Goal: Task Accomplishment & Management: Manage account settings

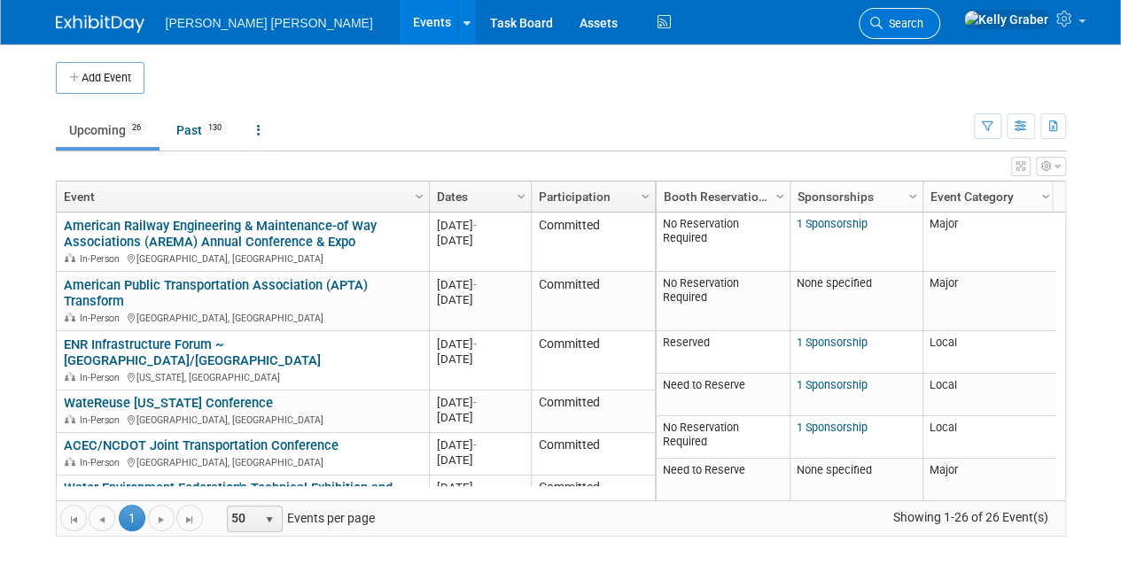
click at [883, 22] on icon at bounding box center [876, 23] width 12 height 12
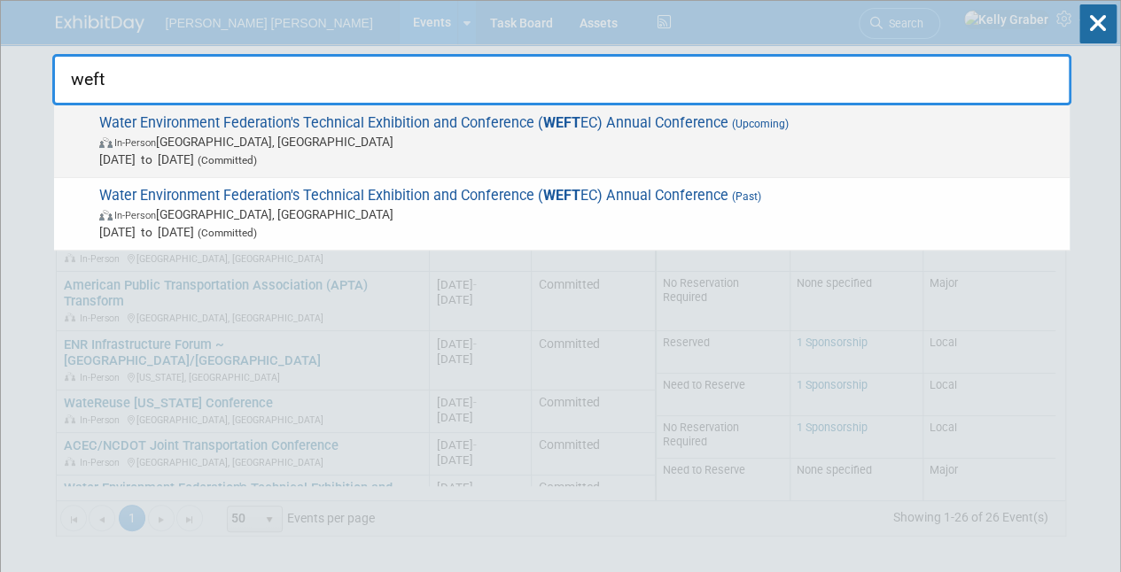
type input "weft"
click at [665, 126] on span "Water Environment Federation's Technical Exhibition and Conference ( WEFT EC) A…" at bounding box center [577, 141] width 967 height 54
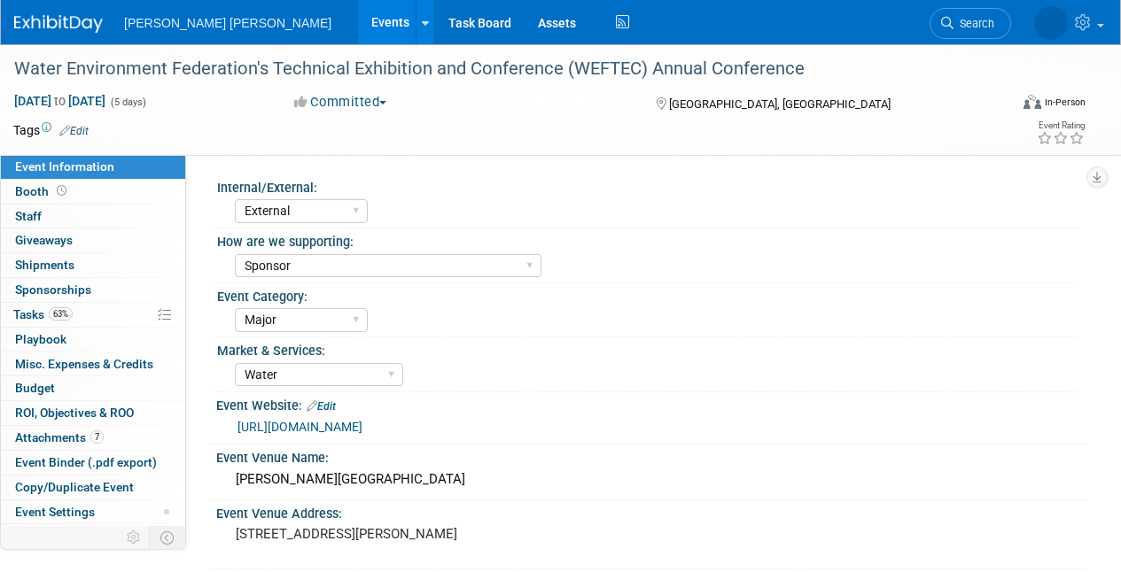
select select "External"
select select "Sponsor"
select select "Major"
select select "Water"
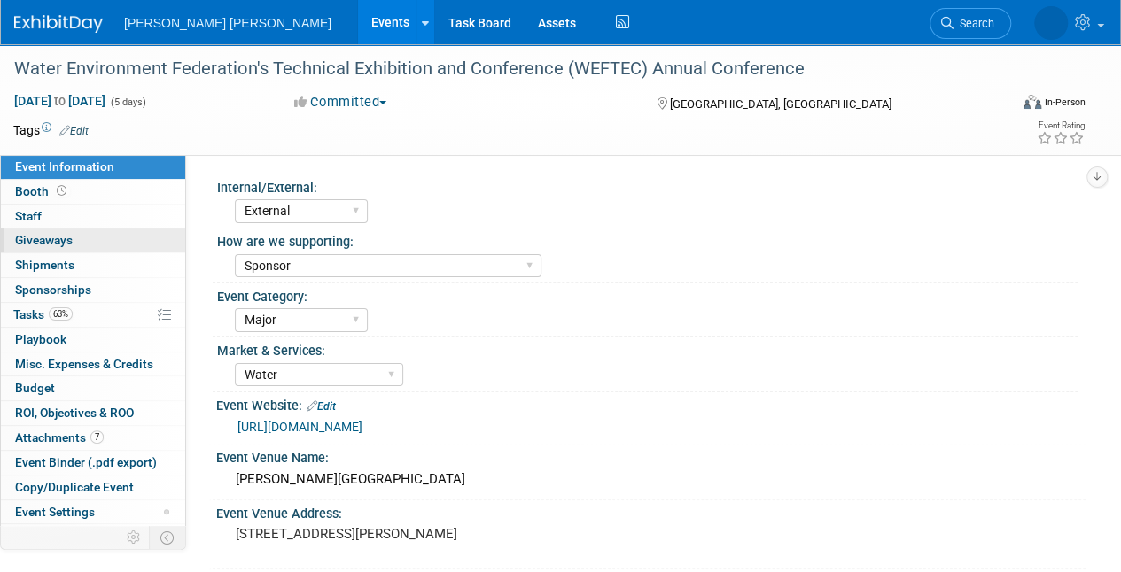
click at [51, 236] on span "Giveaways 0" at bounding box center [44, 240] width 58 height 14
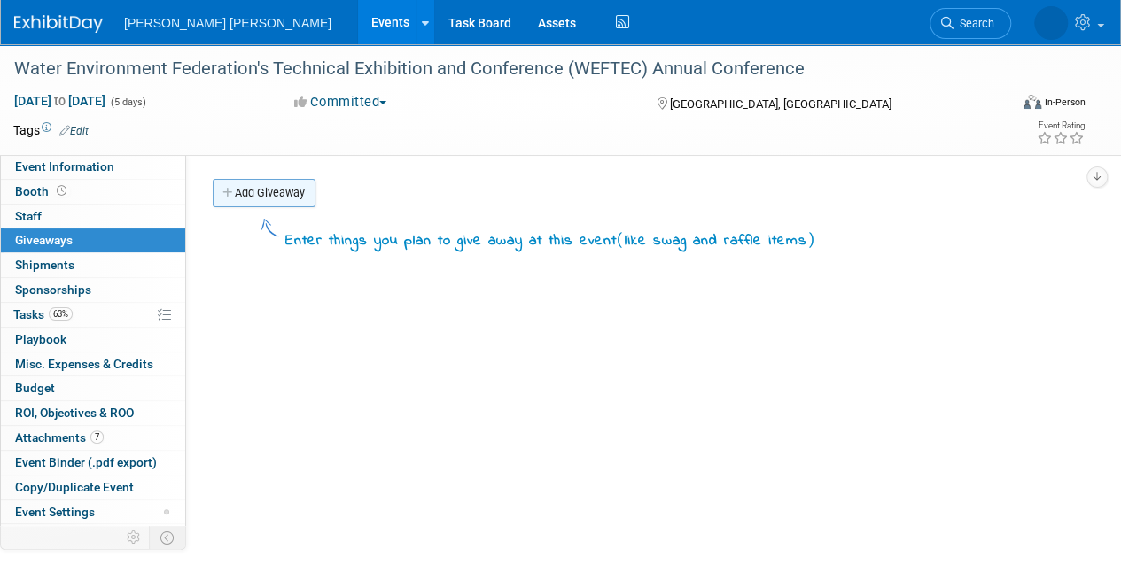
click at [255, 183] on link "Add Giveaway" at bounding box center [264, 193] width 103 height 28
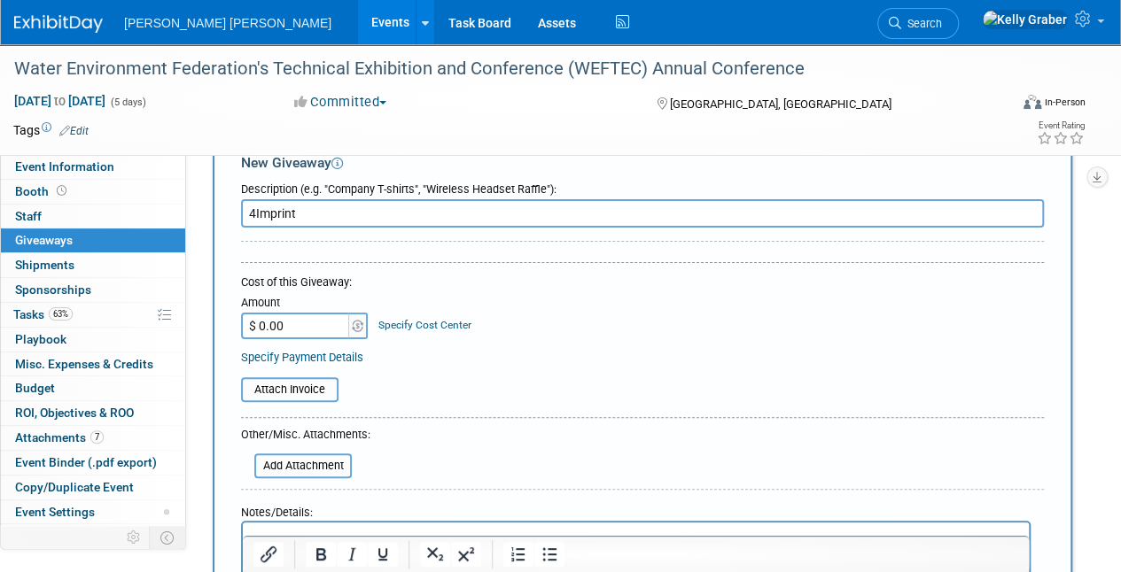
scroll to position [89, 0]
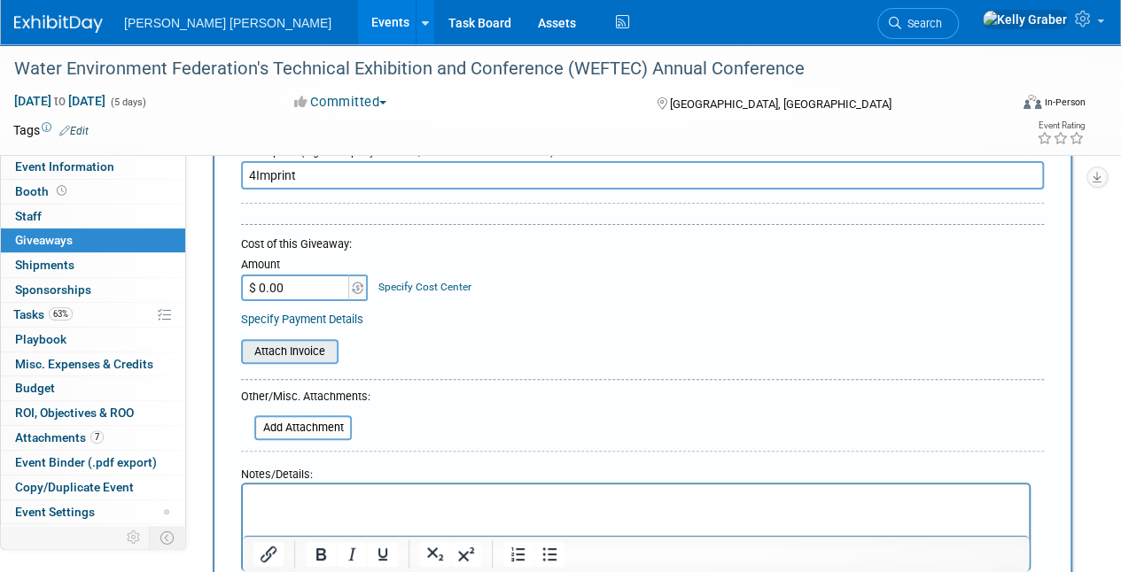
type input "4Imprint"
click at [284, 353] on input "file" at bounding box center [231, 351] width 211 height 21
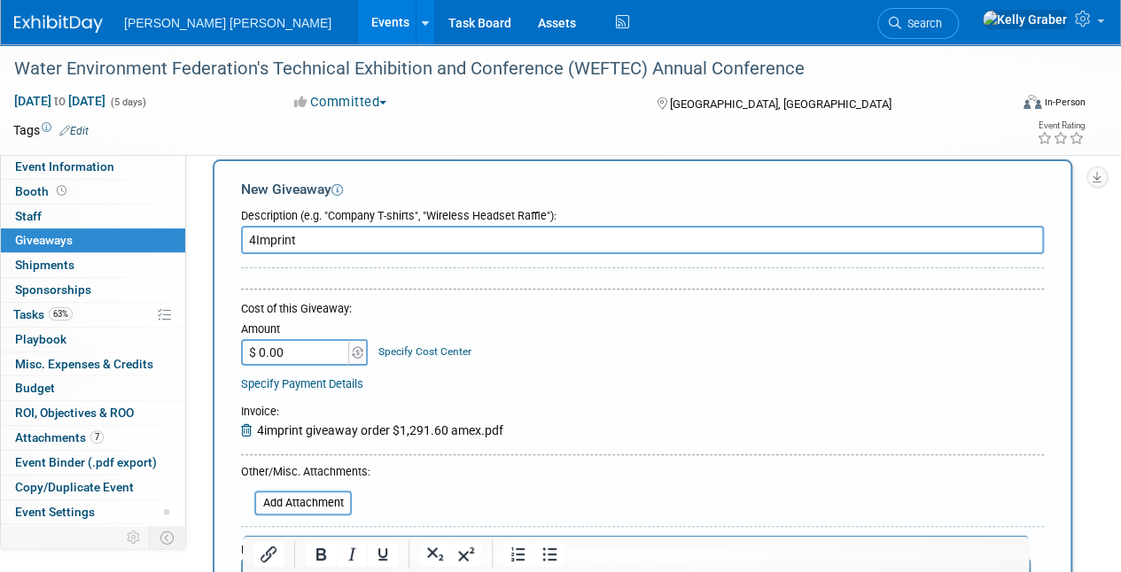
scroll to position [0, 0]
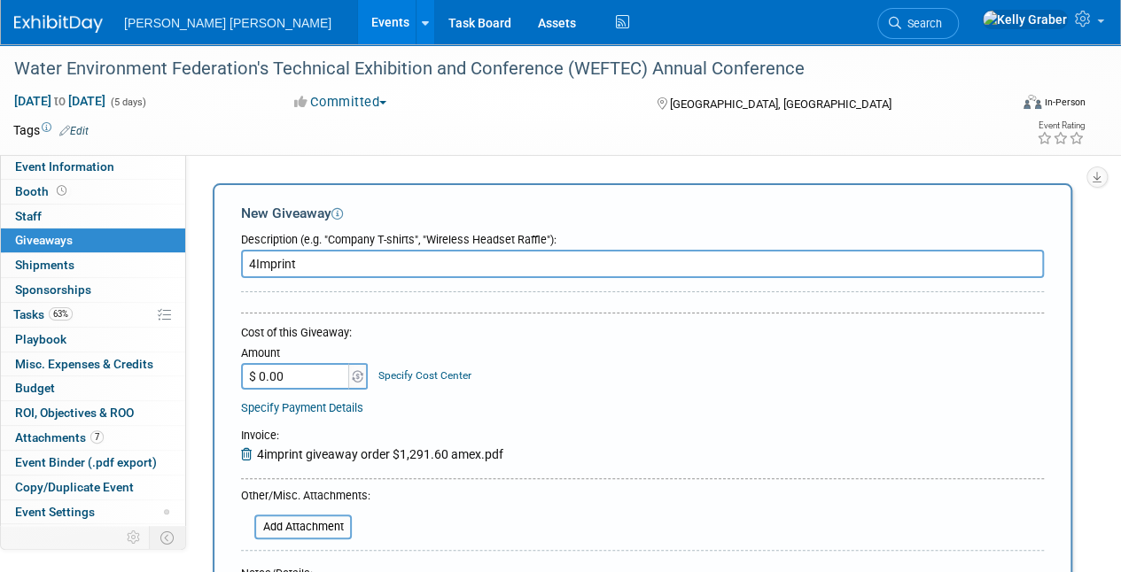
click at [293, 372] on input "$ 0.00" at bounding box center [296, 376] width 111 height 27
type input "$ 1,291.60"
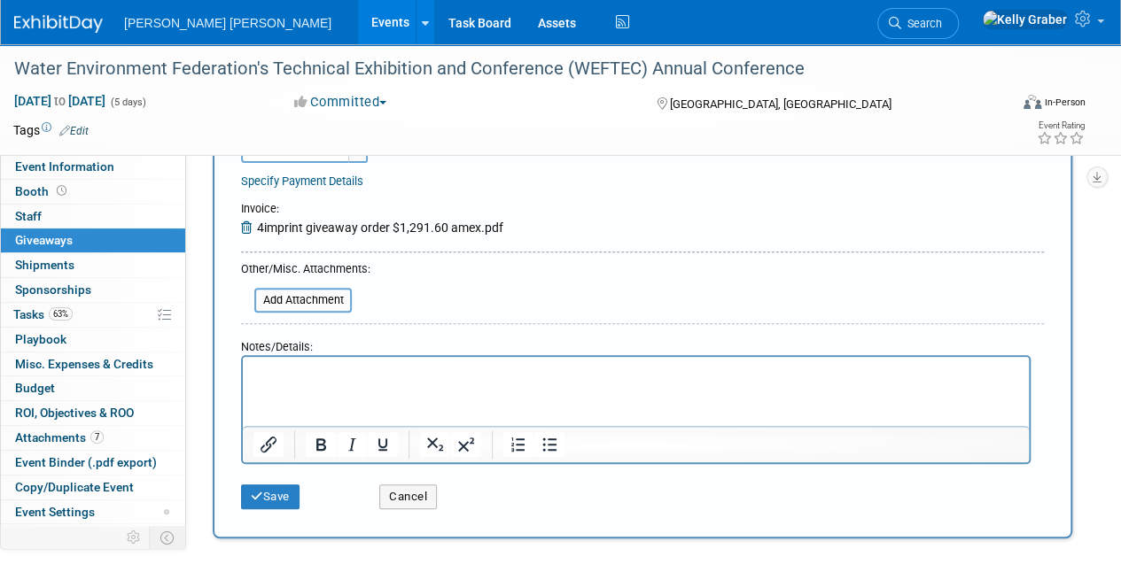
scroll to position [266, 0]
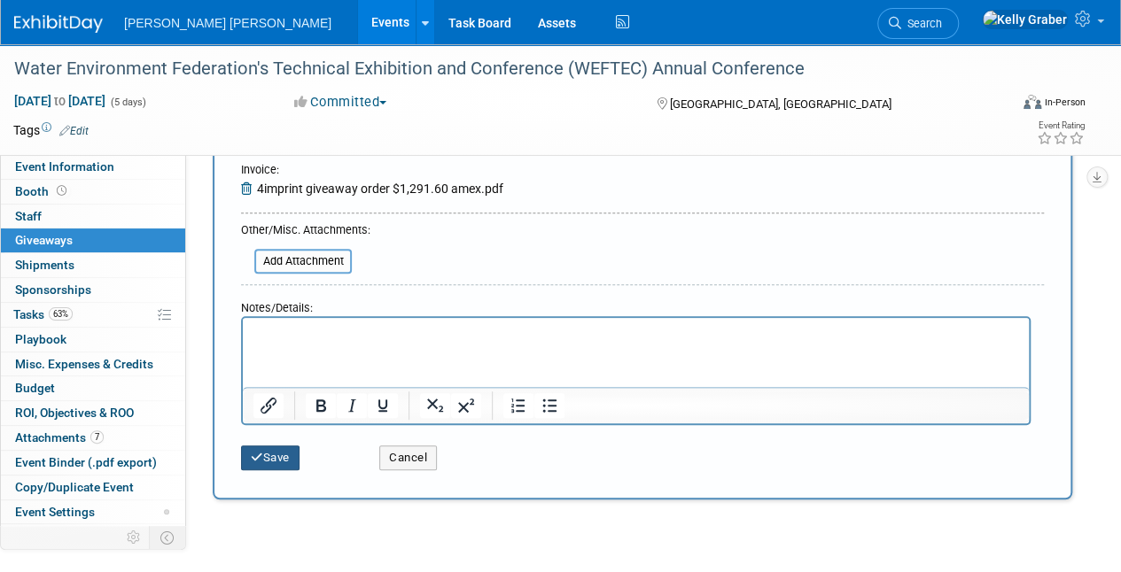
click at [266, 464] on button "Save" at bounding box center [270, 458] width 58 height 25
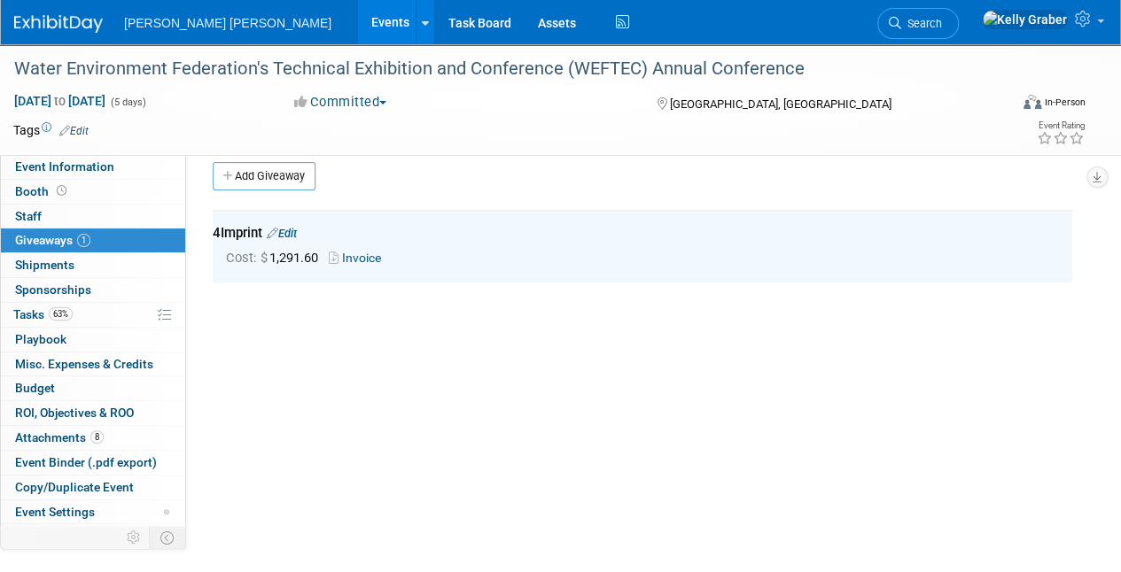
scroll to position [0, 0]
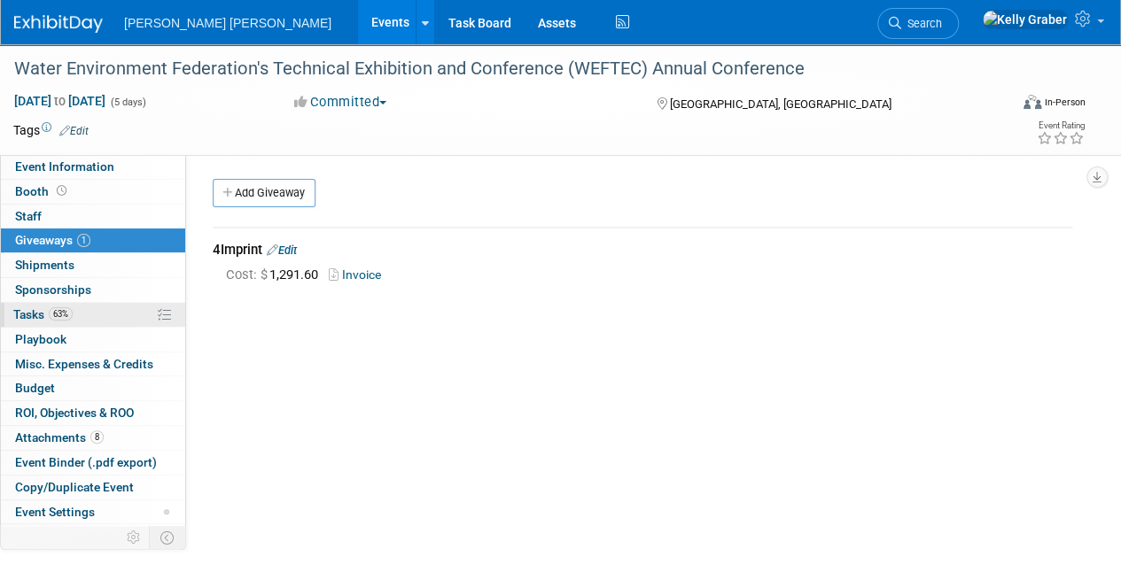
click at [34, 313] on span "Tasks 63%" at bounding box center [42, 314] width 59 height 14
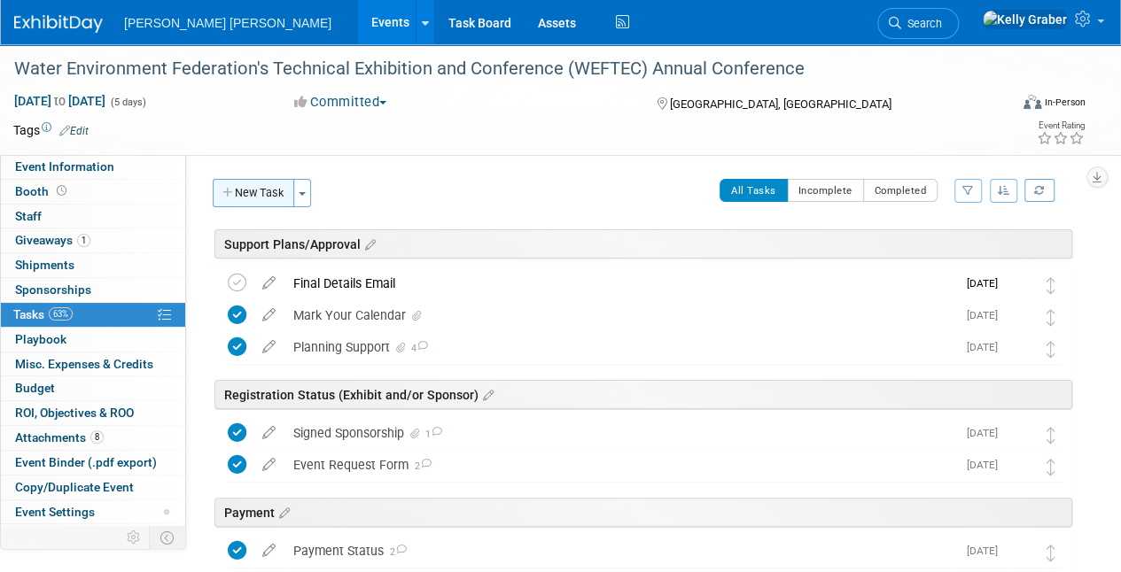
click at [258, 194] on button "New Task" at bounding box center [254, 193] width 82 height 28
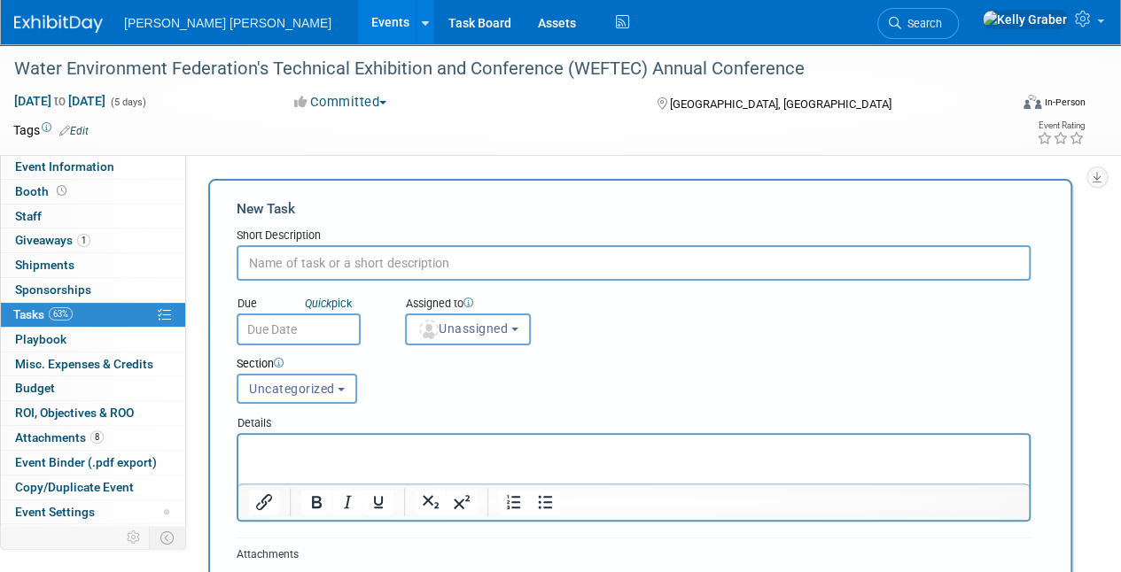
click at [357, 259] on input "text" at bounding box center [634, 262] width 794 height 35
type input "G"
type input "4Imprint Order Placed"
click at [340, 327] on input "text" at bounding box center [299, 330] width 124 height 32
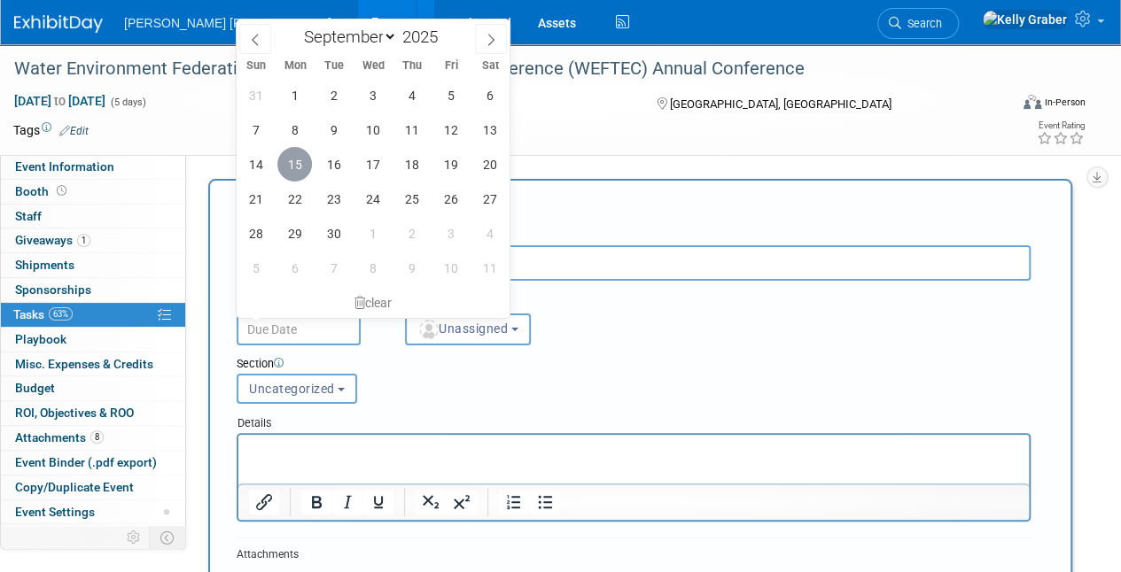
click at [303, 170] on span "15" at bounding box center [294, 164] width 35 height 35
type input "[DATE]"
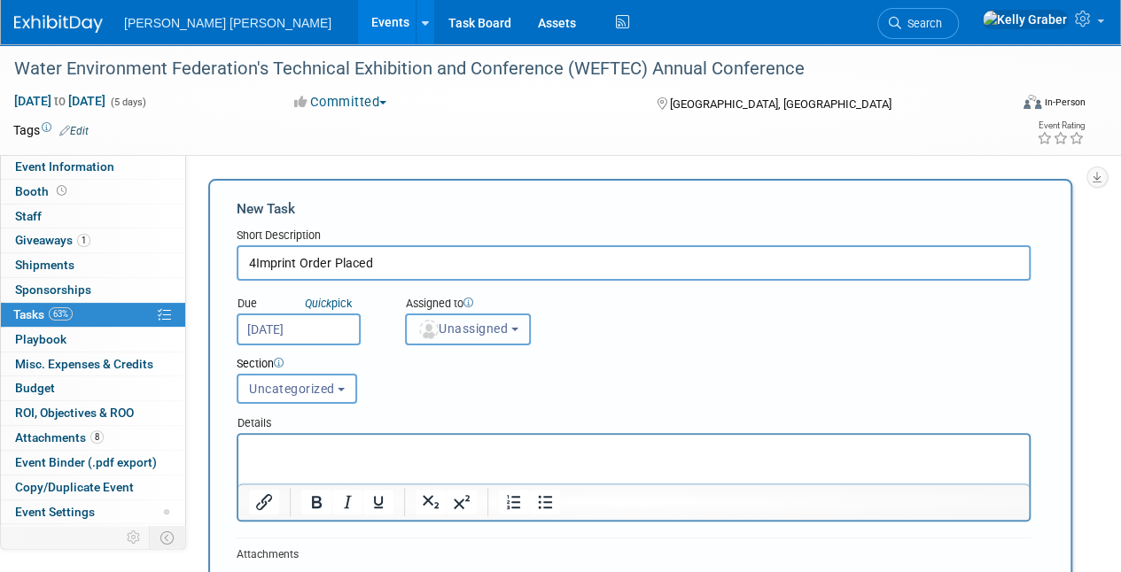
click at [478, 331] on span "Unassigned" at bounding box center [462, 329] width 90 height 14
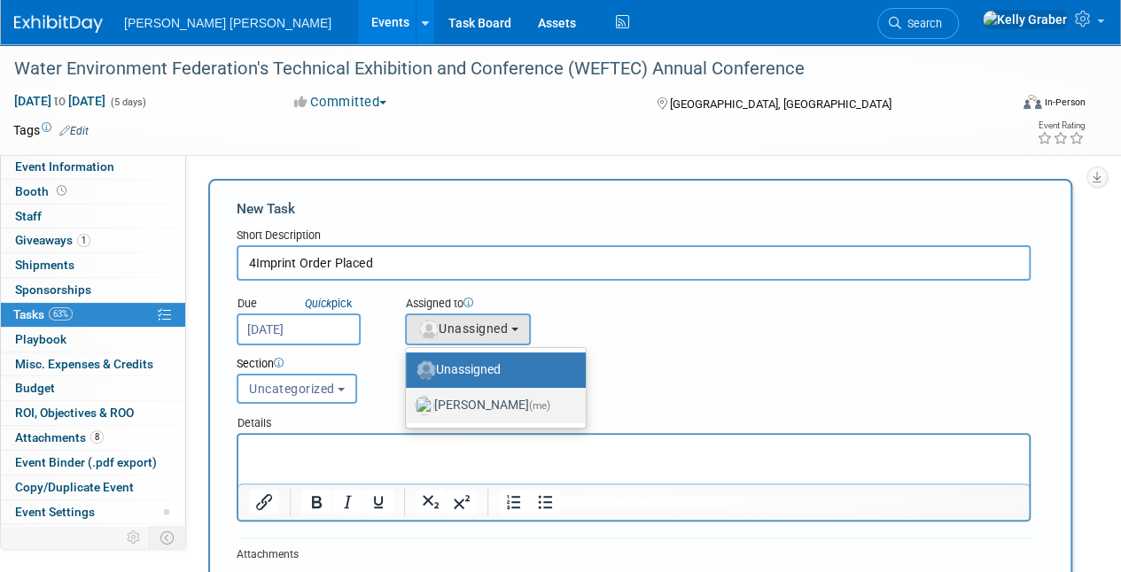
click at [484, 397] on label "Kelly Graber (me)" at bounding box center [491, 406] width 153 height 28
click at [408, 398] on input "Kelly Graber (me)" at bounding box center [403, 404] width 12 height 12
select select "ec37184c-c01f-4f21-939d-fe7fd02e2e7e"
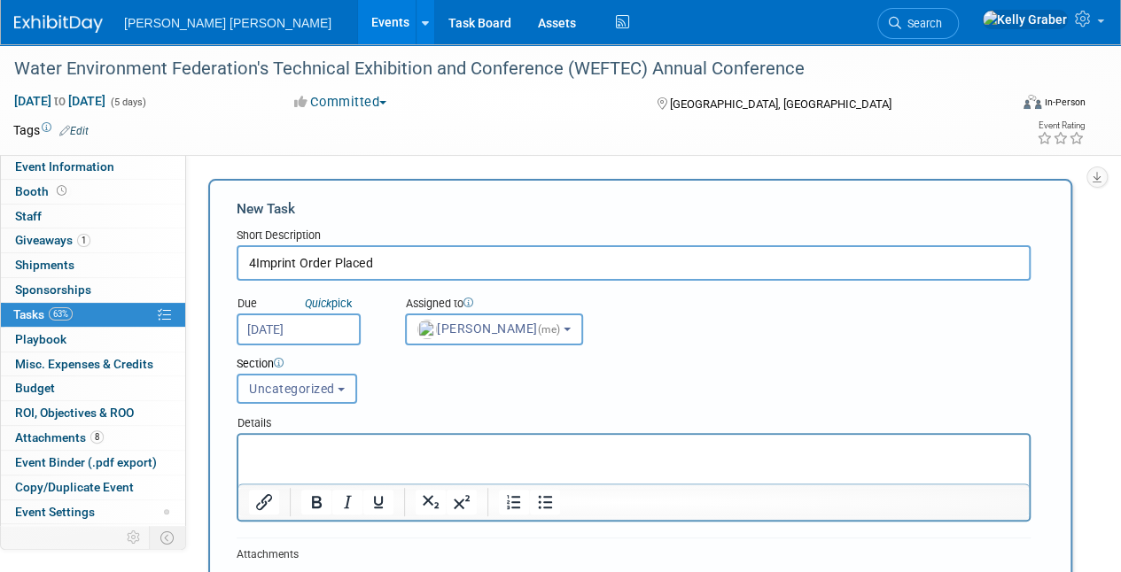
click at [293, 390] on span "Uncategorized" at bounding box center [292, 389] width 86 height 14
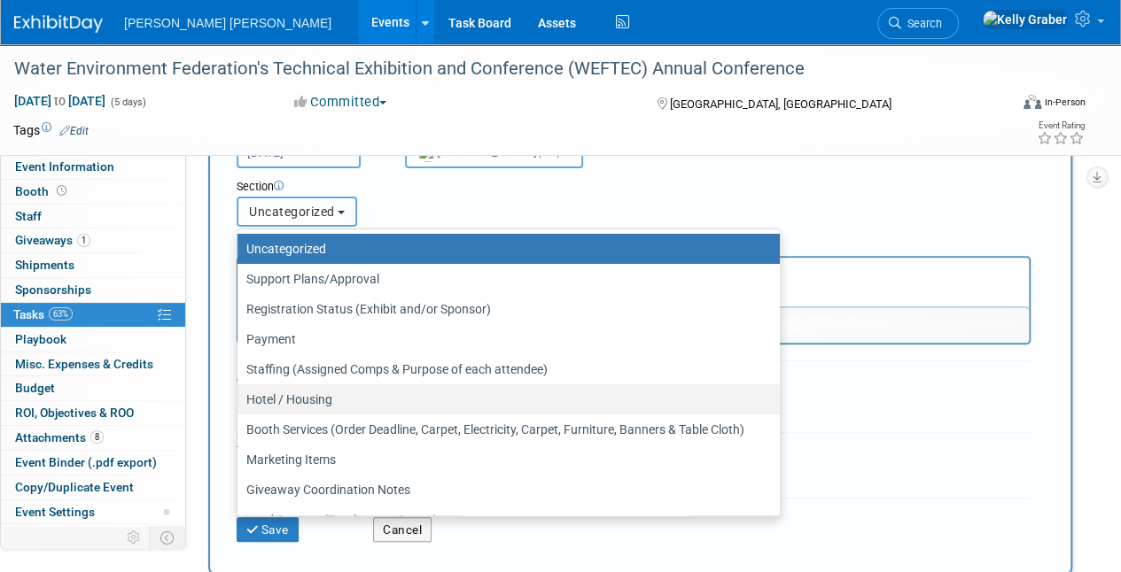
scroll to position [83, 0]
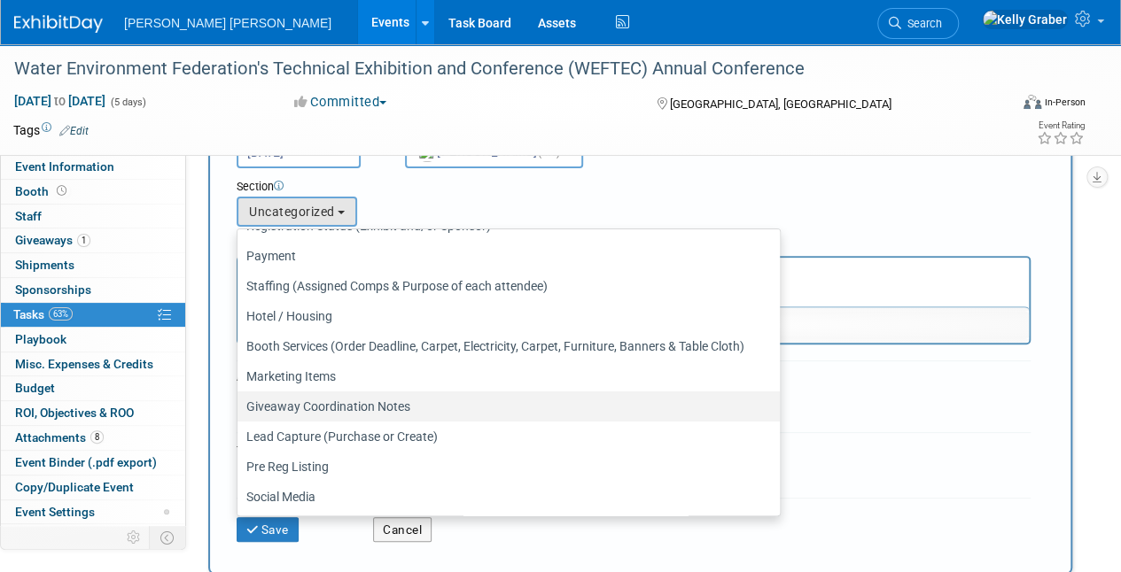
click at [299, 401] on label "Giveaway Coordination Notes" at bounding box center [504, 406] width 516 height 23
click at [240, 401] on input "Giveaway Coordination Notes" at bounding box center [235, 407] width 12 height 12
select select "11256479"
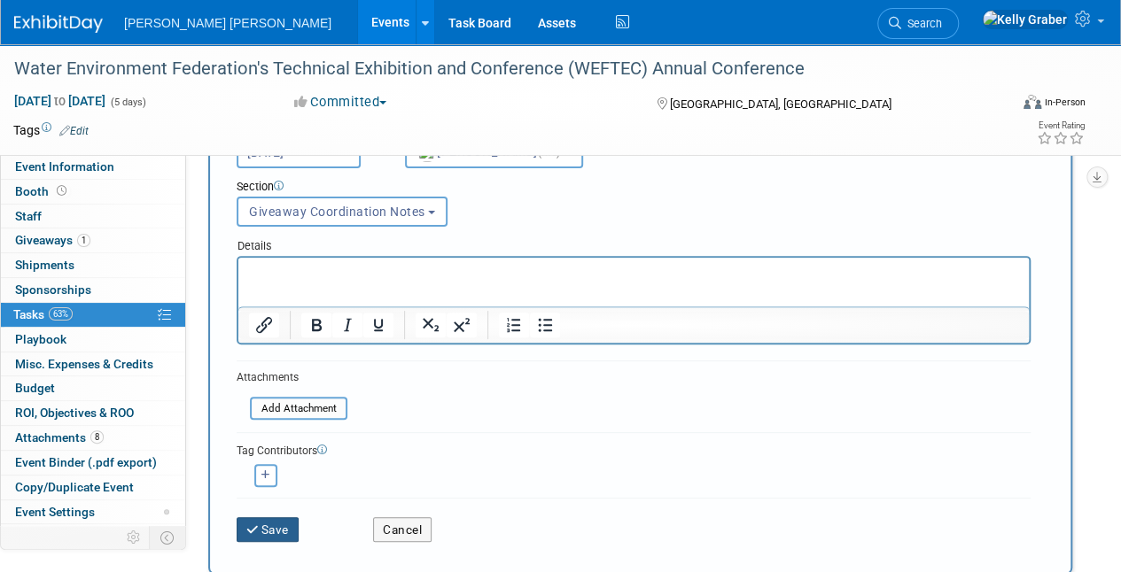
click at [284, 527] on button "Save" at bounding box center [268, 529] width 62 height 25
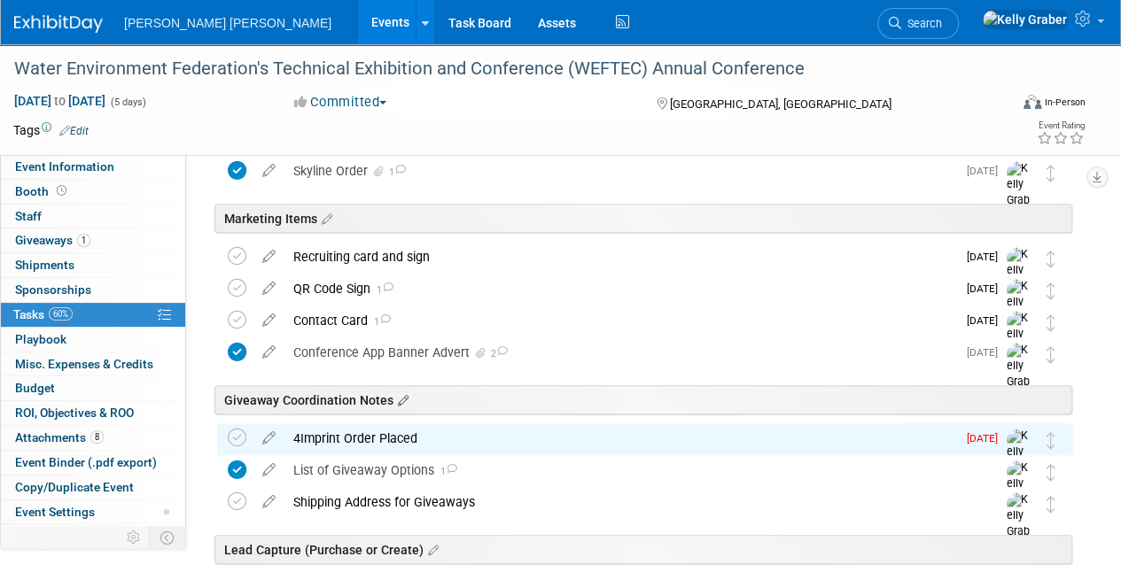
scroll to position [742, 0]
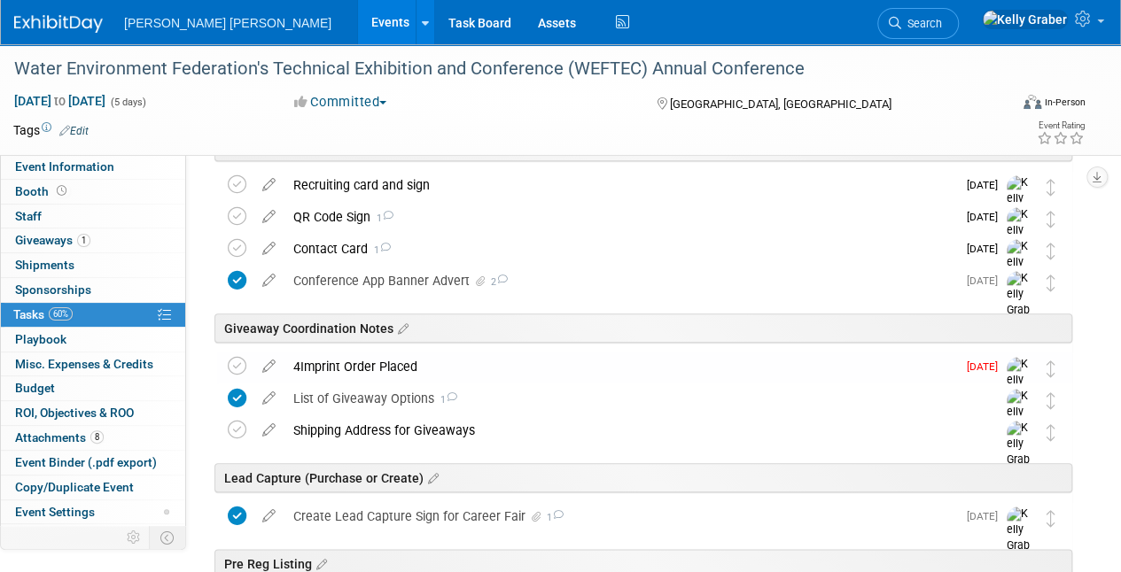
click at [388, 357] on div "4Imprint Order Placed" at bounding box center [620, 367] width 672 height 30
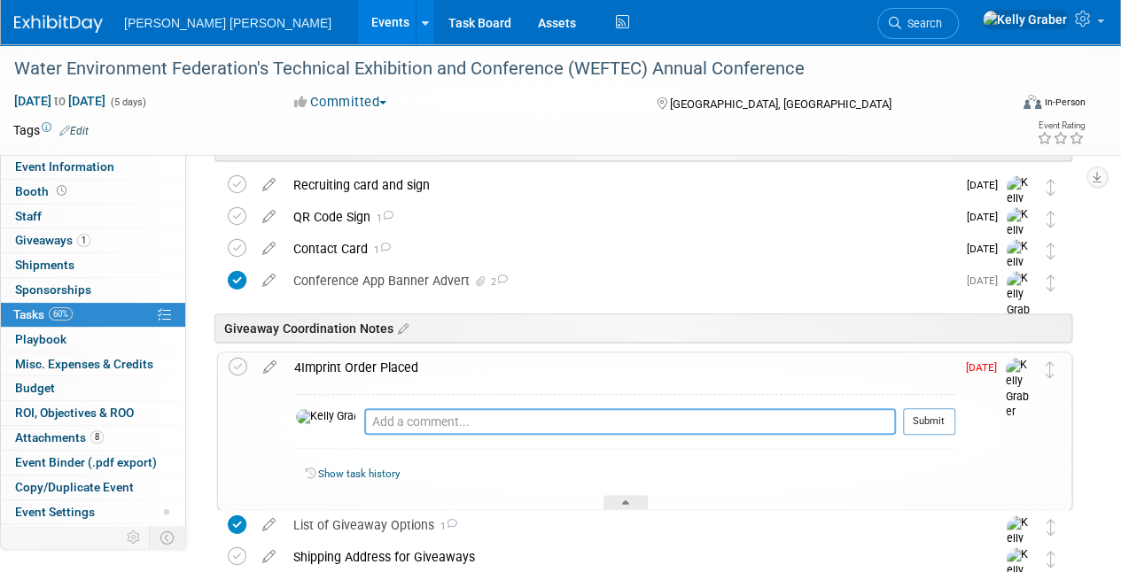
click at [395, 423] on textarea at bounding box center [630, 421] width 532 height 27
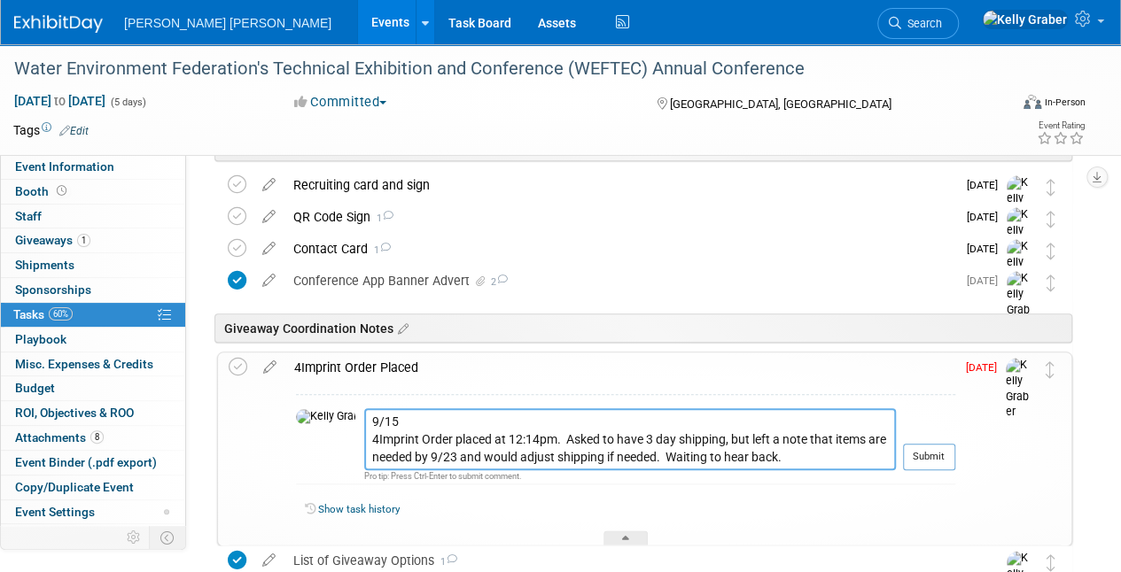
type textarea "9/15 4Imprint Order placed at 12:14pm. Asked to have 3 day shipping, but left a…"
drag, startPoint x: 932, startPoint y: 432, endPoint x: 934, endPoint y: 448, distance: 16.9
click at [933, 432] on td "Submit" at bounding box center [925, 446] width 59 height 76
click at [936, 452] on button "Submit" at bounding box center [929, 457] width 52 height 27
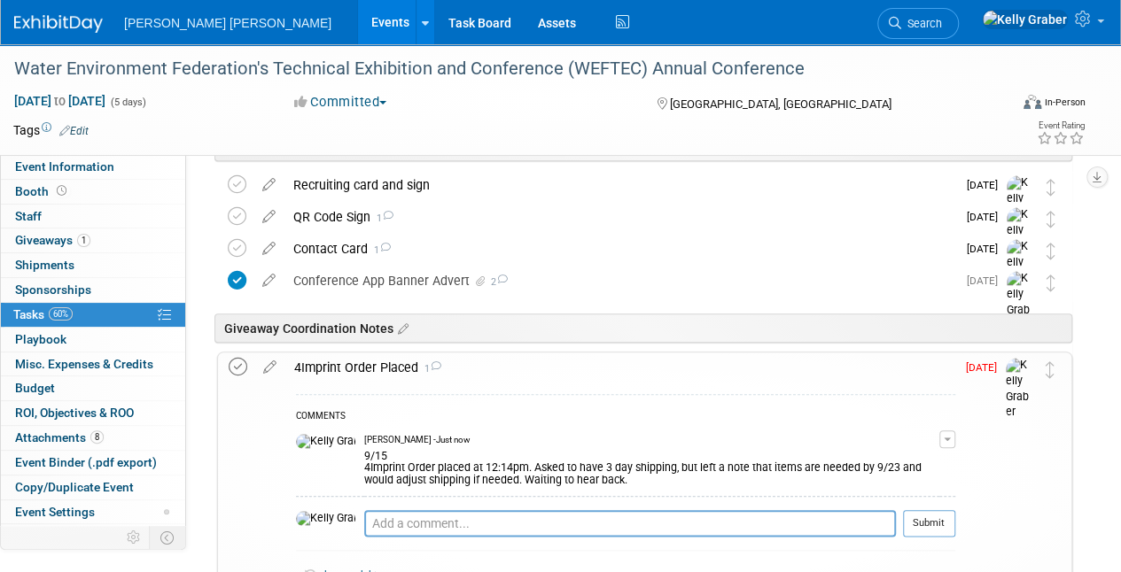
click at [243, 358] on icon at bounding box center [238, 367] width 19 height 19
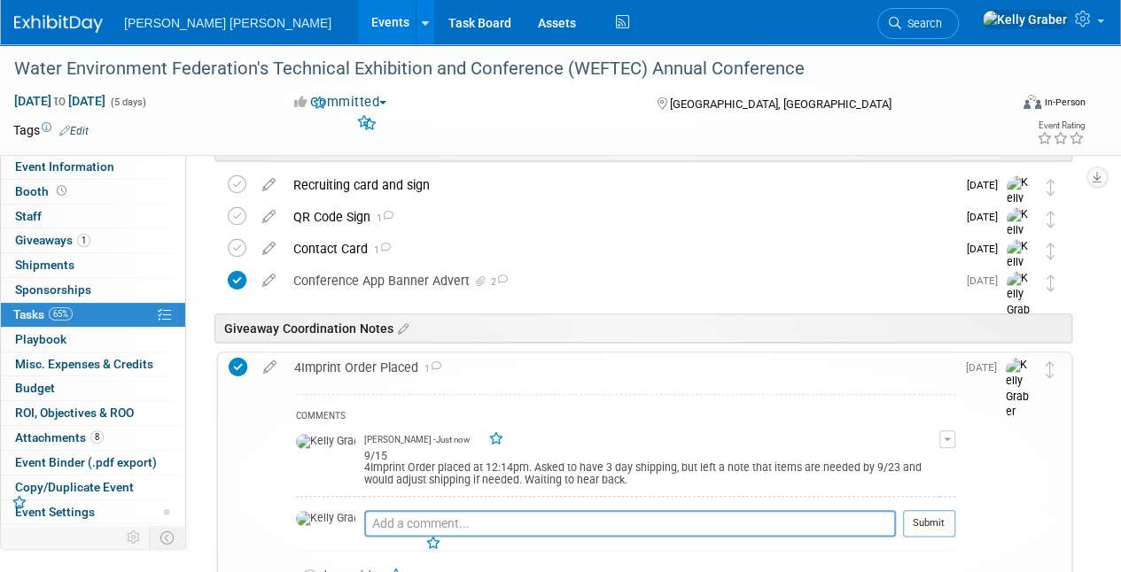
scroll to position [830, 0]
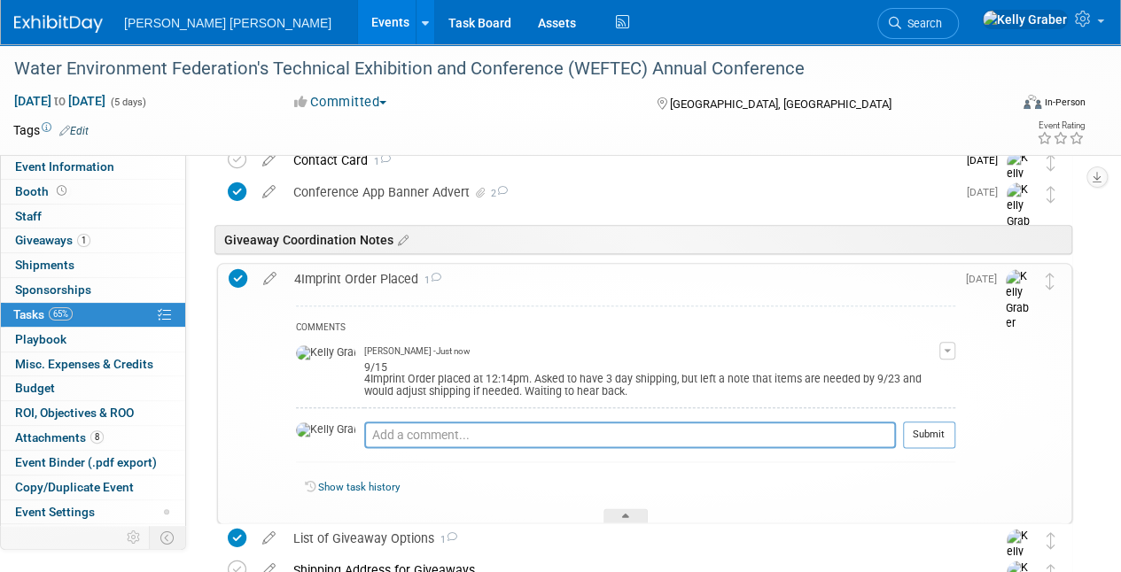
click at [629, 502] on div "Show task history" at bounding box center [625, 490] width 659 height 38
click at [629, 510] on div at bounding box center [625, 516] width 44 height 15
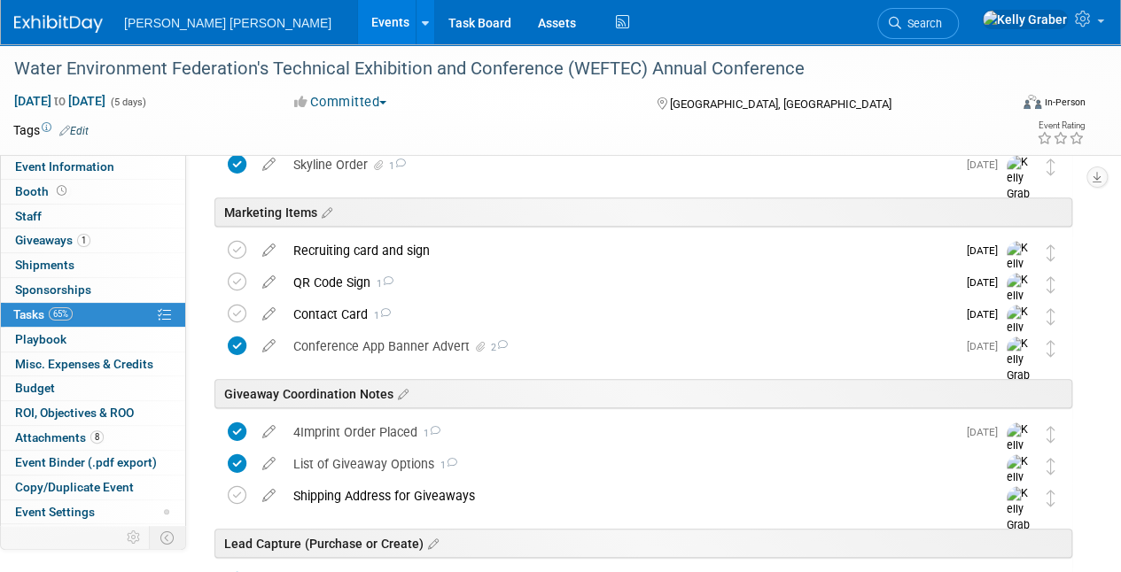
scroll to position [653, 0]
